Goal: Task Accomplishment & Management: Use online tool/utility

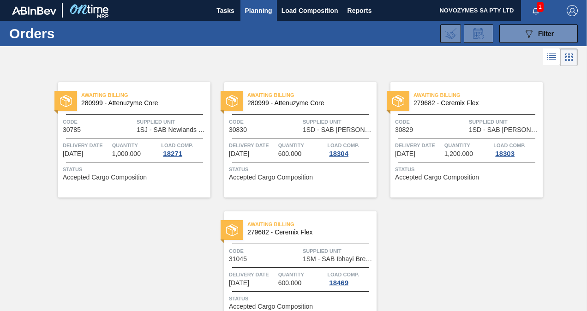
scroll to position [49, 0]
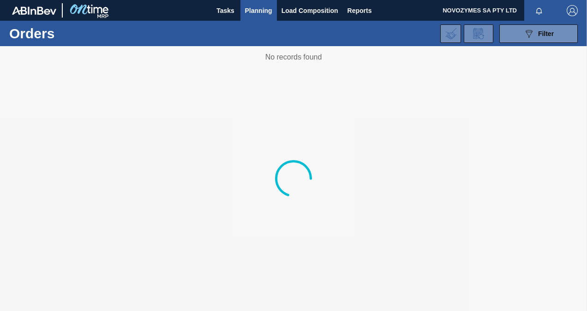
click at [345, 100] on div at bounding box center [293, 178] width 587 height 265
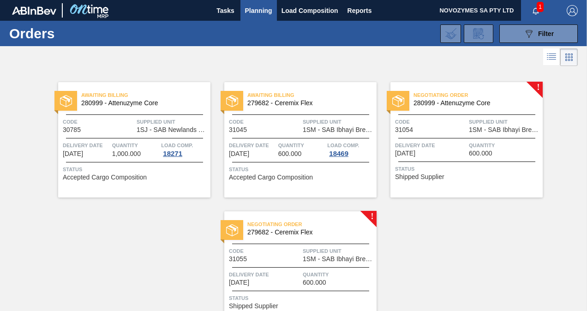
click at [453, 108] on div "Negotiating Order 280999 - Attenuzyme Core" at bounding box center [467, 99] width 152 height 21
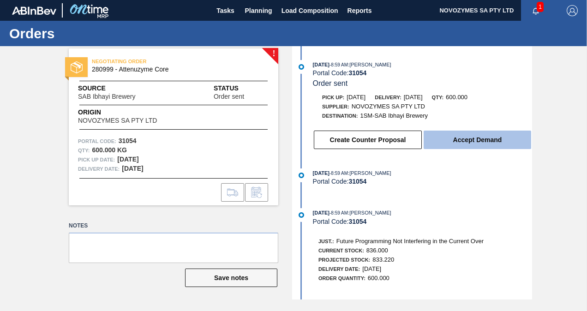
click at [440, 142] on button "Accept Demand" at bounding box center [478, 140] width 108 height 18
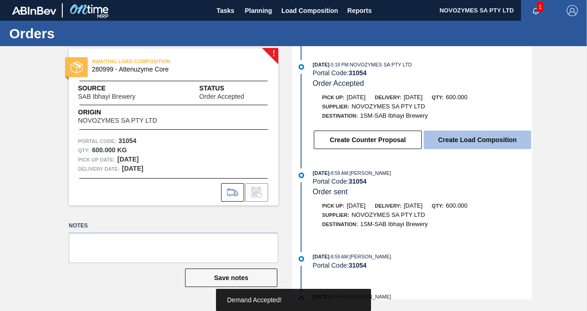
click at [457, 142] on button "Create Load Composition" at bounding box center [478, 140] width 108 height 18
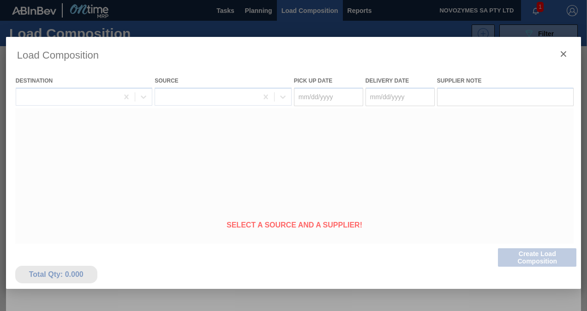
type Date "[DATE]"
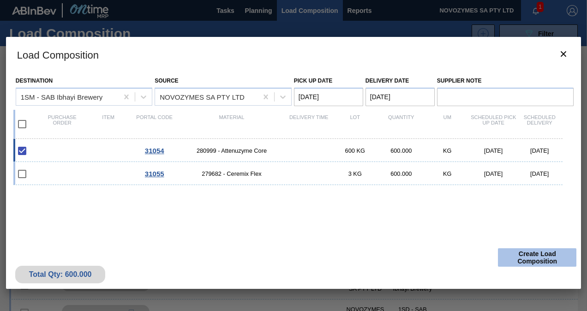
click at [532, 260] on button "Create Load Composition" at bounding box center [537, 257] width 79 height 18
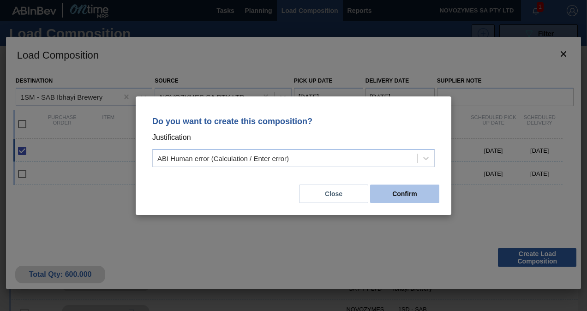
click at [396, 196] on button "Confirm" at bounding box center [404, 194] width 69 height 18
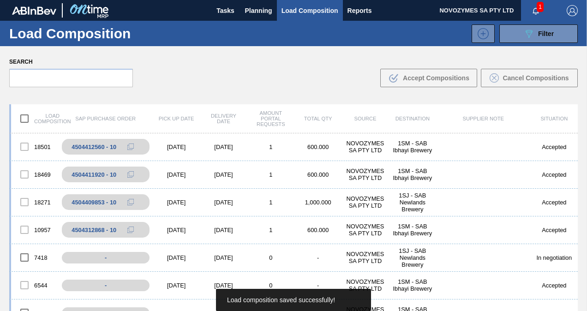
click at [322, 13] on span "Load Composition" at bounding box center [310, 10] width 57 height 11
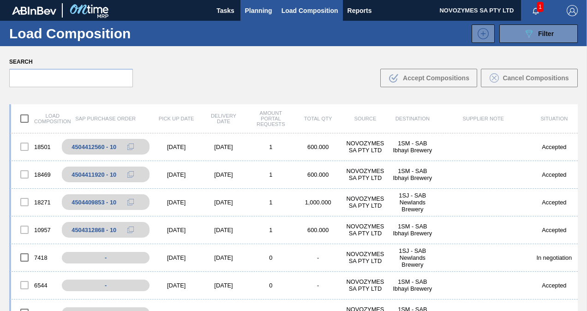
click at [269, 17] on button "Planning" at bounding box center [259, 10] width 36 height 21
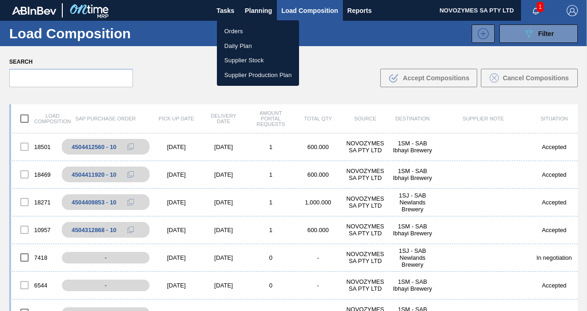
click at [261, 32] on li "Orders" at bounding box center [258, 31] width 82 height 15
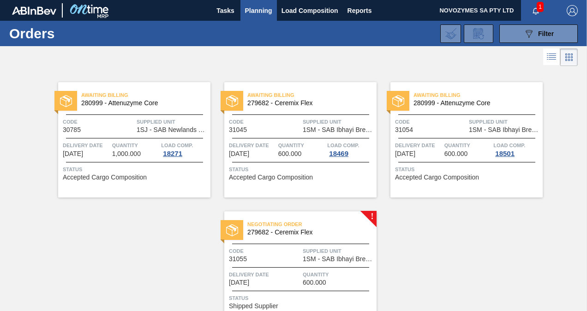
click at [330, 271] on span "Quantity" at bounding box center [339, 274] width 72 height 9
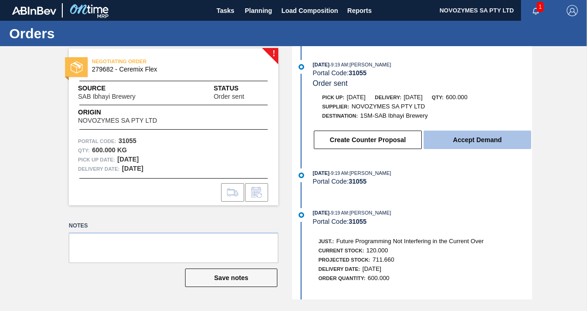
click at [458, 139] on button "Accept Demand" at bounding box center [478, 140] width 108 height 18
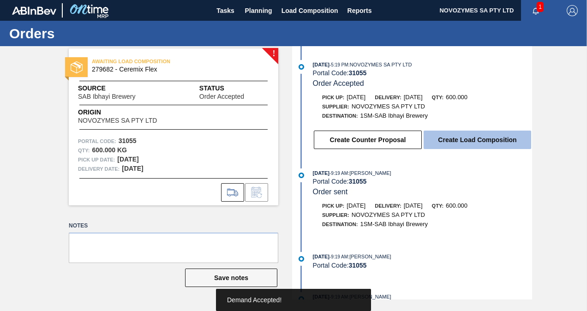
click at [458, 146] on button "Create Load Composition" at bounding box center [478, 140] width 108 height 18
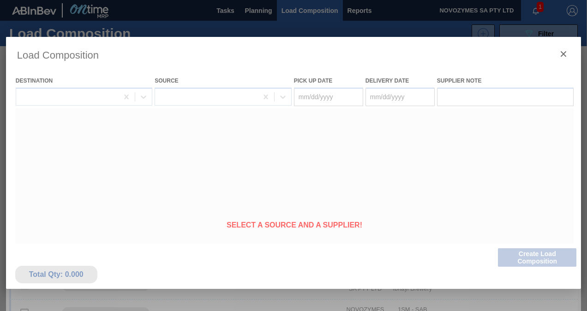
type Date "[DATE]"
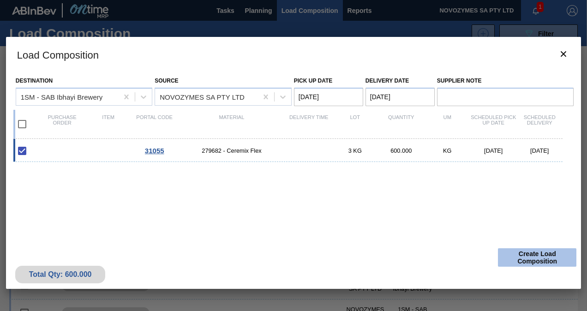
click at [533, 265] on button "Create Load Composition" at bounding box center [537, 257] width 79 height 18
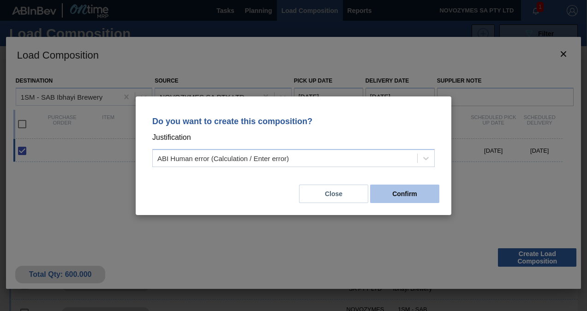
click at [396, 199] on button "Confirm" at bounding box center [404, 194] width 69 height 18
